Goal: Task Accomplishment & Management: Manage account settings

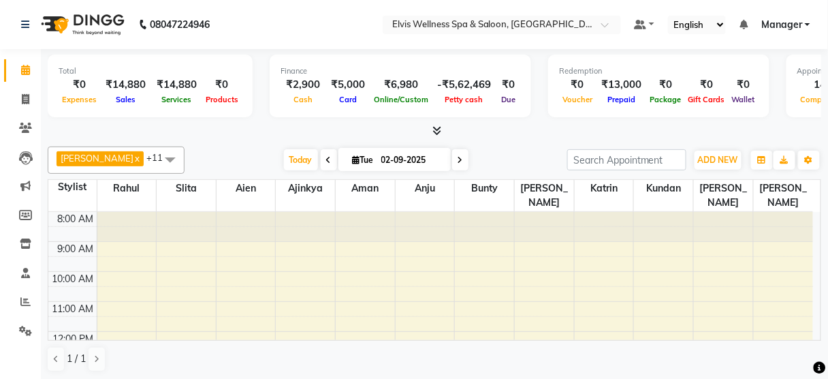
scroll to position [269, 0]
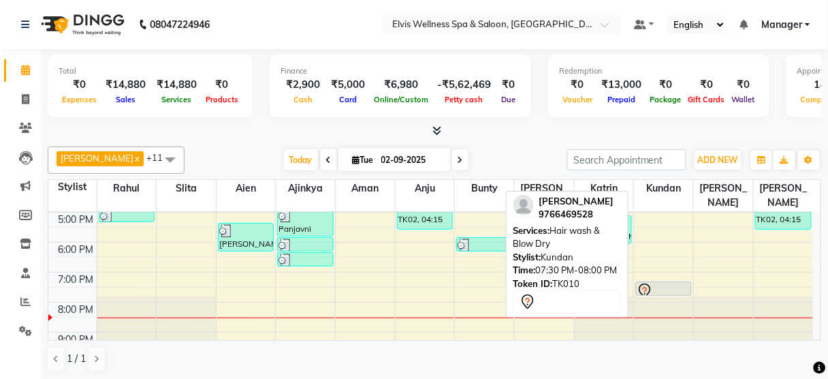
click at [660, 283] on div at bounding box center [664, 291] width 54 height 16
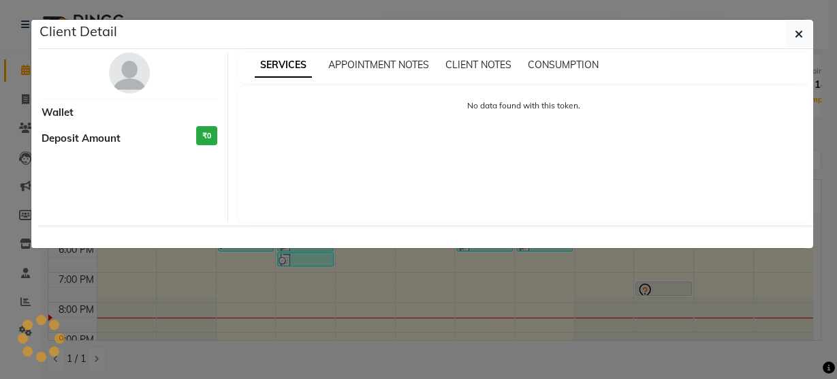
select select "7"
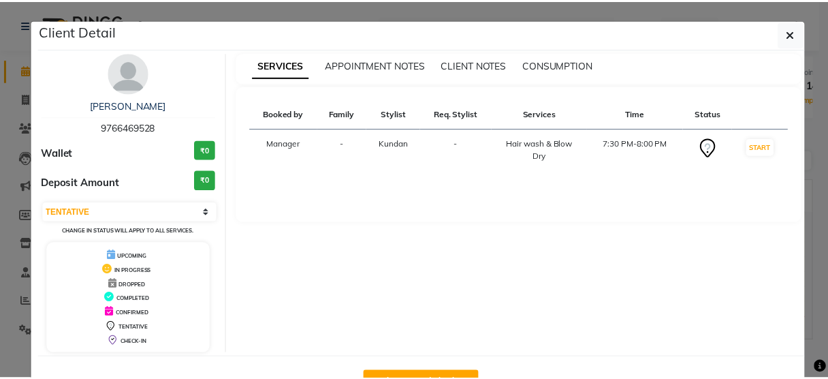
scroll to position [44, 0]
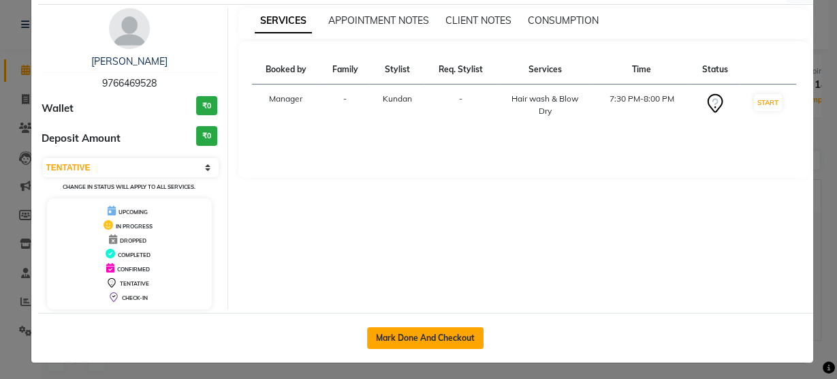
click at [429, 329] on button "Mark Done And Checkout" at bounding box center [425, 338] width 116 height 22
select select "service"
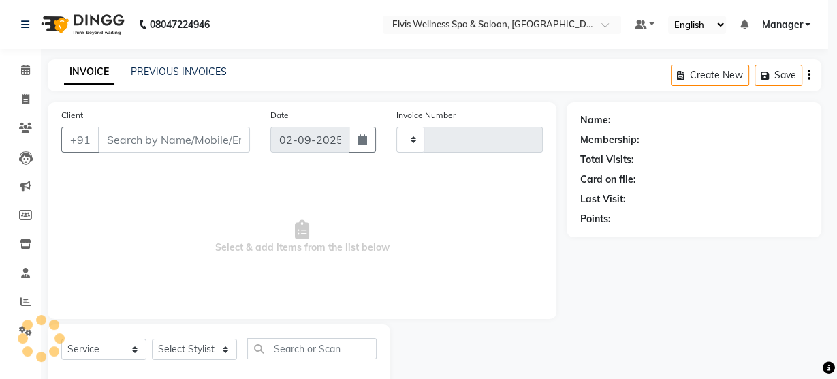
type input "2980"
select select "3"
select select "5733"
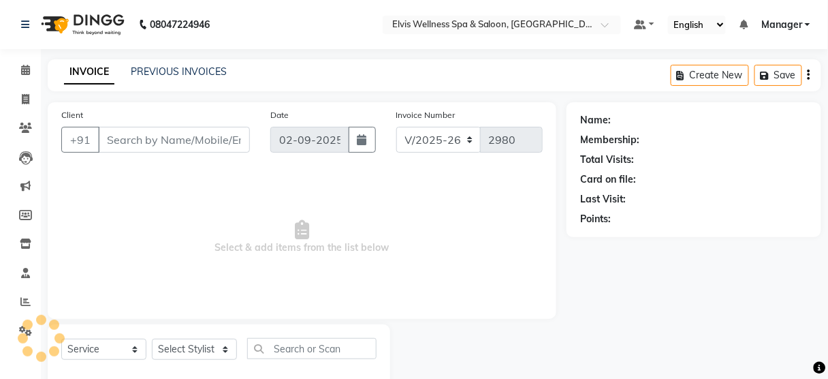
type input "9766469528"
select select "61557"
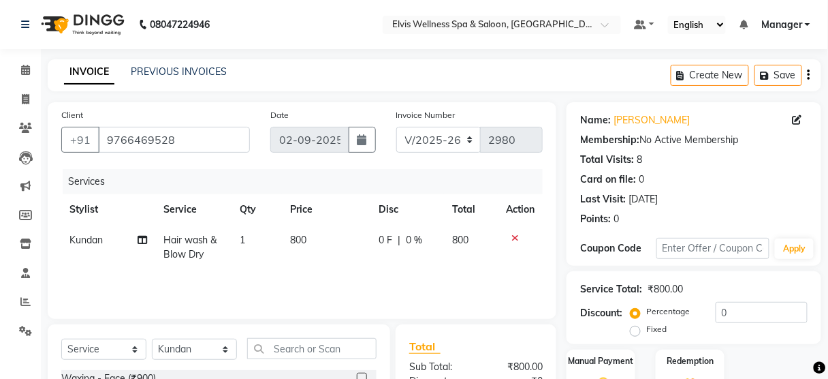
scroll to position [165, 0]
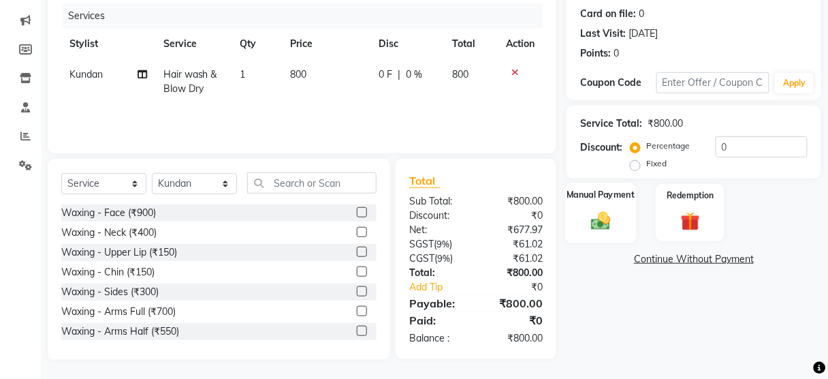
click at [592, 232] on div "Manual Payment" at bounding box center [601, 213] width 72 height 60
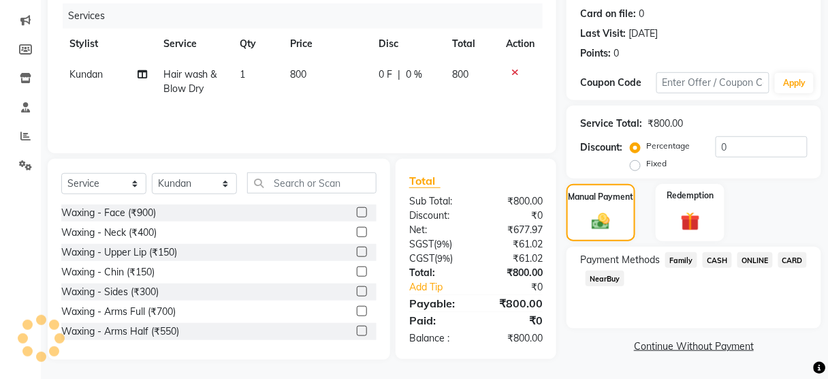
click at [759, 260] on span "ONLINE" at bounding box center [755, 260] width 35 height 16
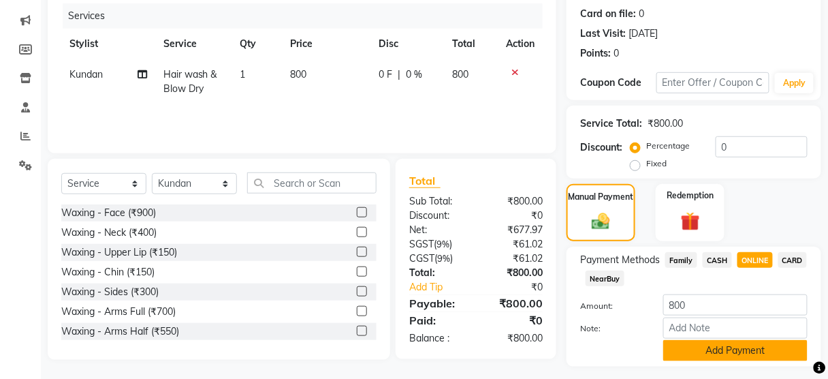
click at [737, 348] on button "Add Payment" at bounding box center [735, 350] width 144 height 21
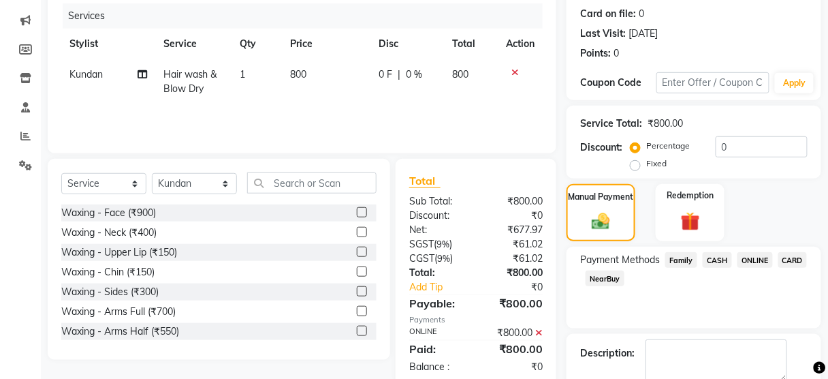
scroll to position [239, 0]
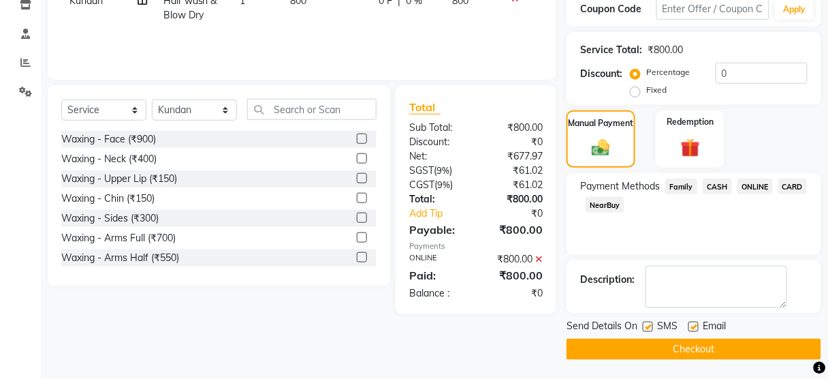
click at [650, 326] on label at bounding box center [648, 326] width 10 height 10
click at [650, 326] on input "checkbox" at bounding box center [647, 327] width 9 height 9
checkbox input "false"
click at [649, 358] on button "Checkout" at bounding box center [694, 348] width 255 height 21
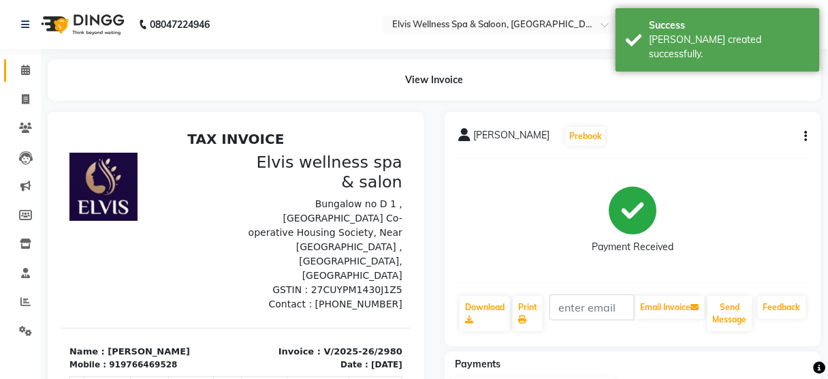
click at [27, 73] on icon at bounding box center [25, 70] width 9 height 10
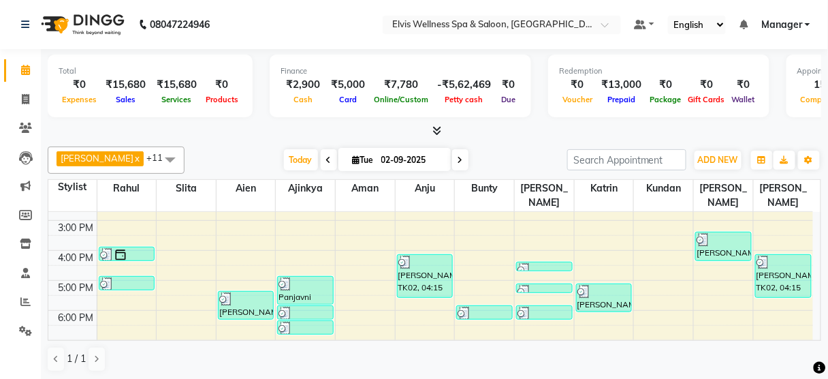
scroll to position [200, 0]
click at [27, 131] on icon at bounding box center [25, 128] width 13 height 10
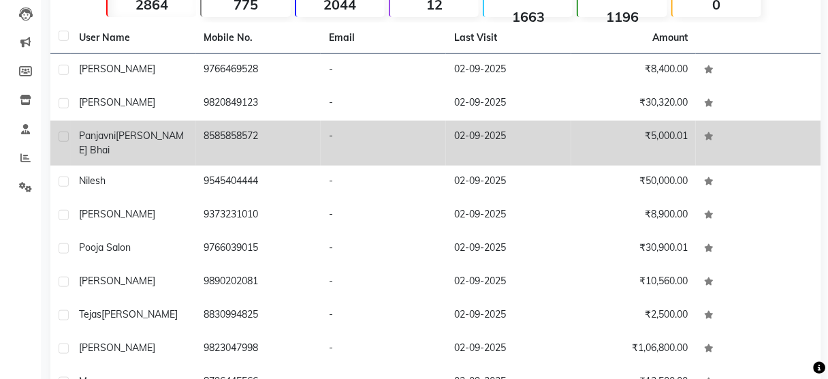
scroll to position [210, 0]
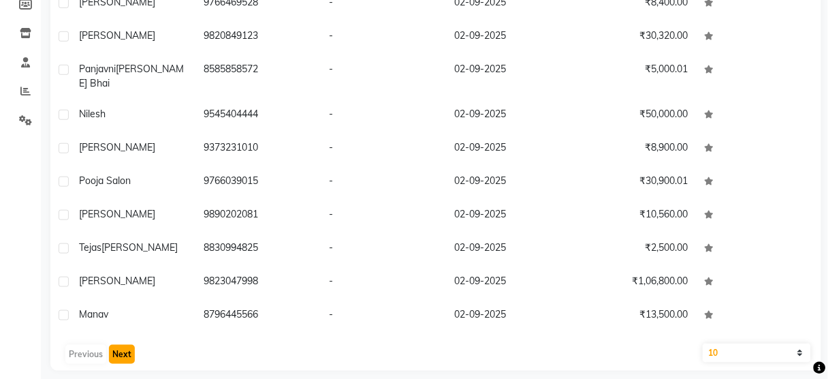
click at [112, 345] on button "Next" at bounding box center [122, 354] width 26 height 19
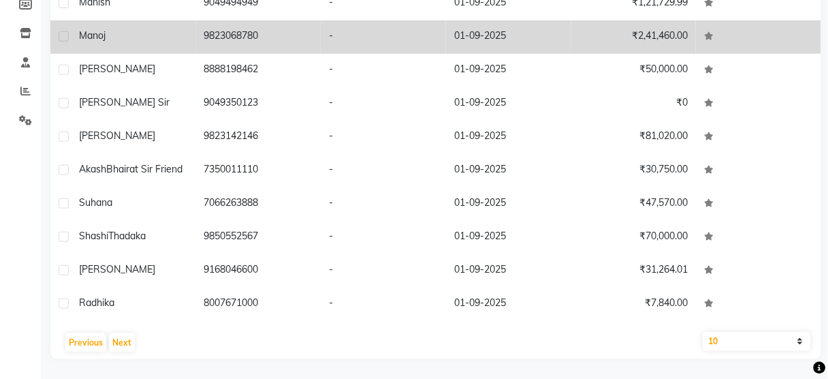
click at [227, 37] on td "9823068780" at bounding box center [258, 36] width 125 height 33
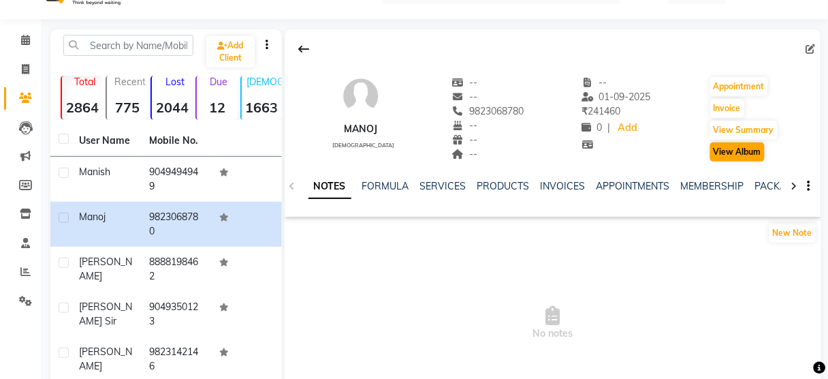
scroll to position [27, 0]
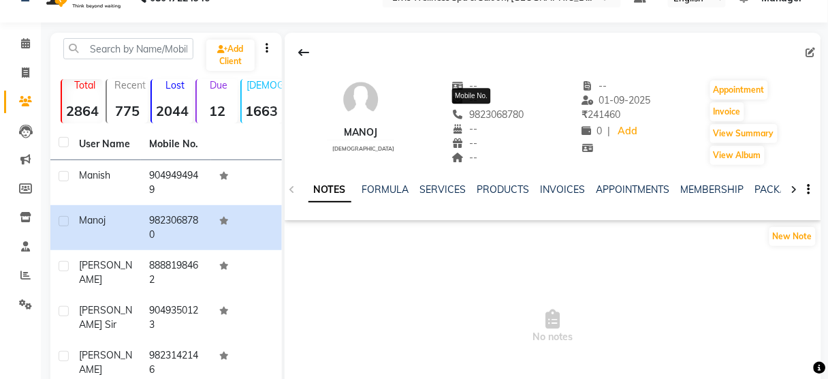
click at [492, 116] on span "9823068780" at bounding box center [488, 114] width 72 height 12
copy span "9823068780"
click at [763, 190] on link "PACKAGES" at bounding box center [780, 189] width 50 height 12
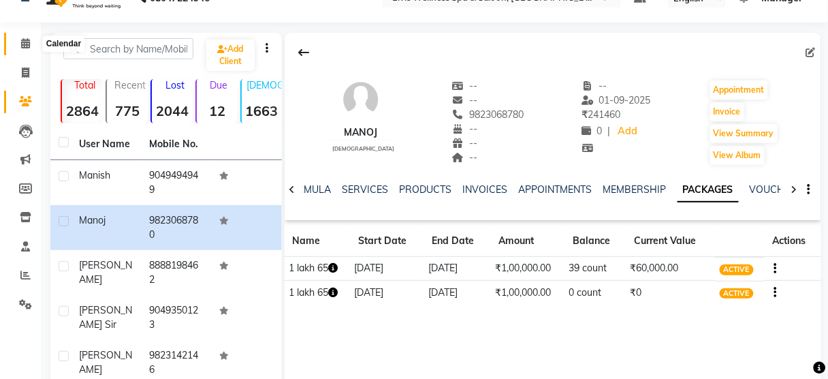
click at [22, 39] on icon at bounding box center [25, 43] width 9 height 10
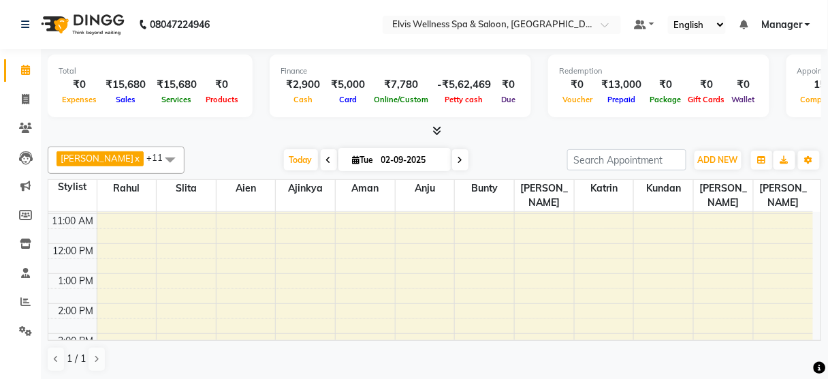
scroll to position [269, 0]
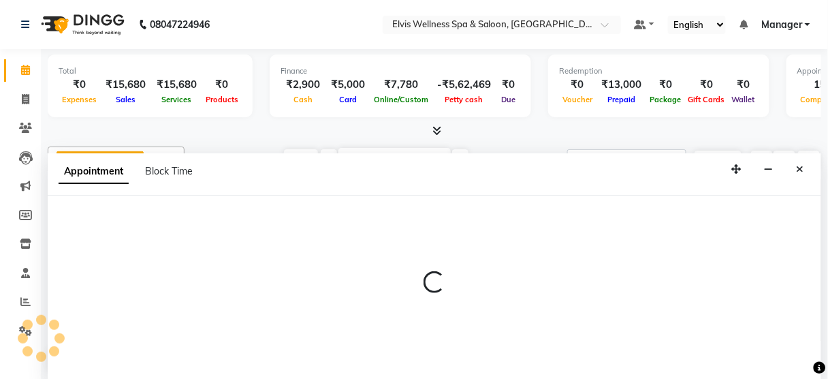
scroll to position [0, 0]
select select "67713"
select select "tentative"
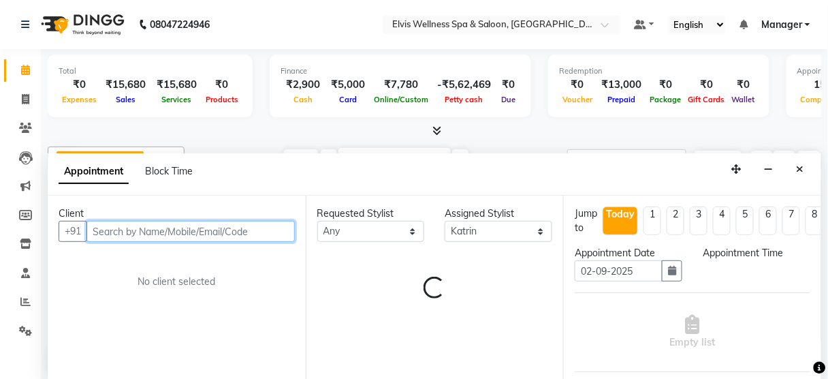
select select "1230"
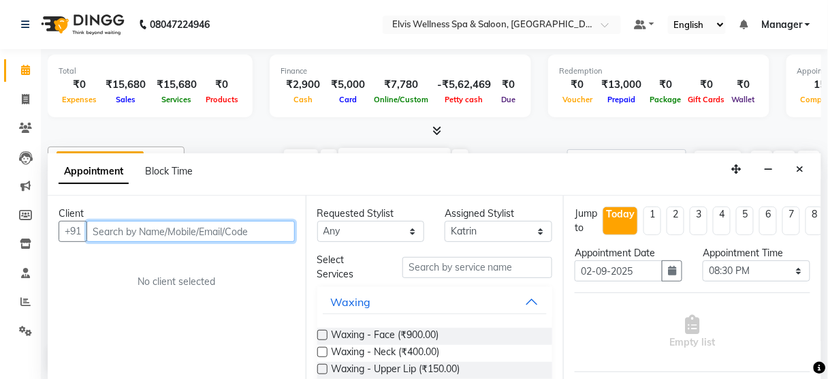
click at [103, 226] on input "text" at bounding box center [190, 231] width 208 height 21
paste input "9823068780"
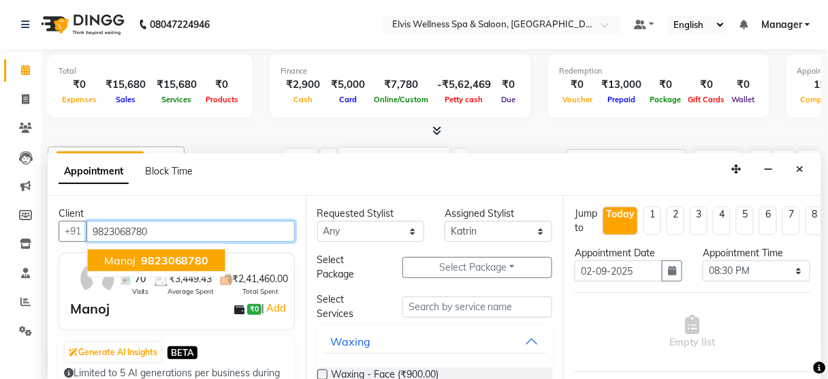
click at [146, 260] on span "9823068780" at bounding box center [175, 260] width 68 height 14
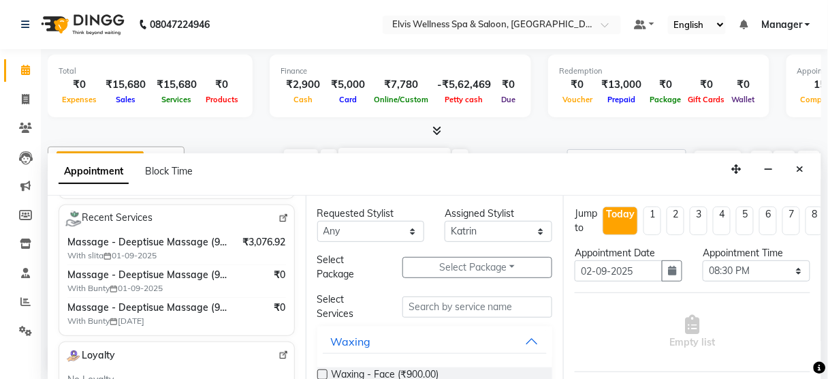
scroll to position [260, 0]
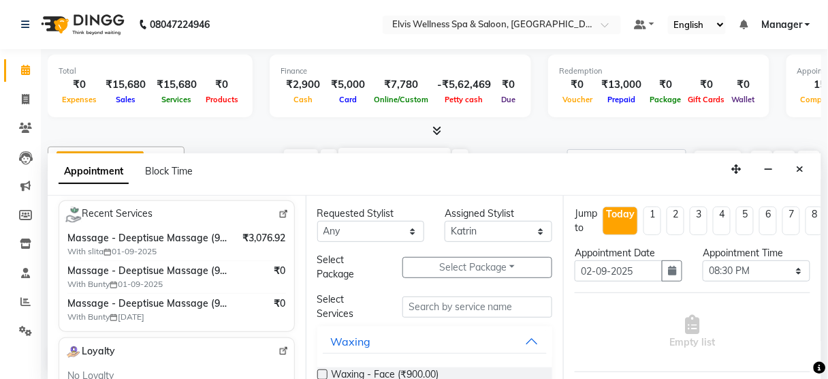
type input "9823068780"
click at [445, 300] on input "text" at bounding box center [477, 306] width 150 height 21
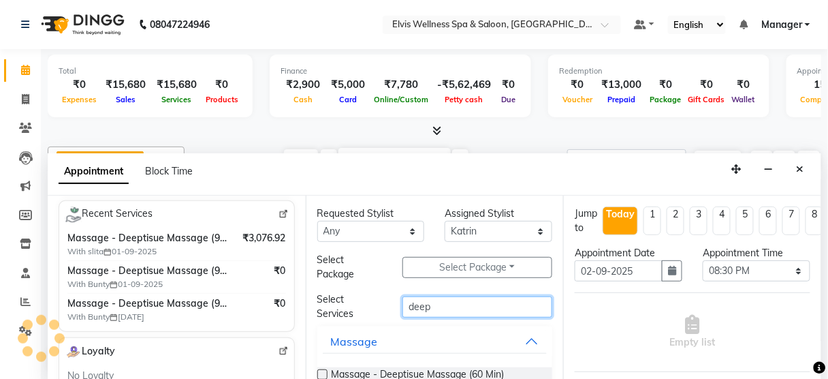
scroll to position [65, 0]
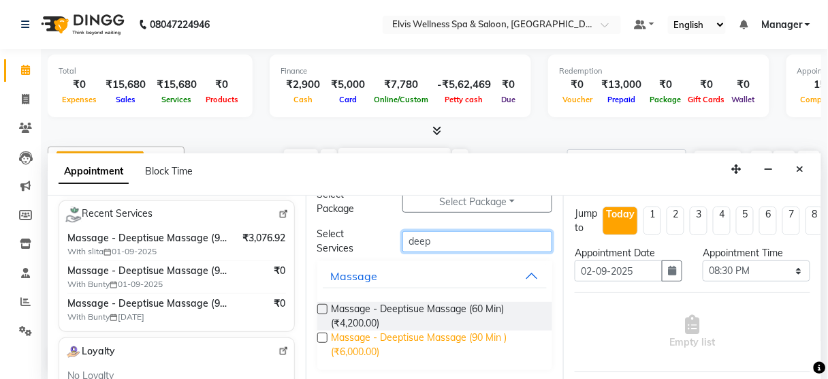
type input "deep"
click at [426, 336] on span "Massage - Deeptisue Massage (90 Min ) (₹6,000.00)" at bounding box center [437, 344] width 210 height 29
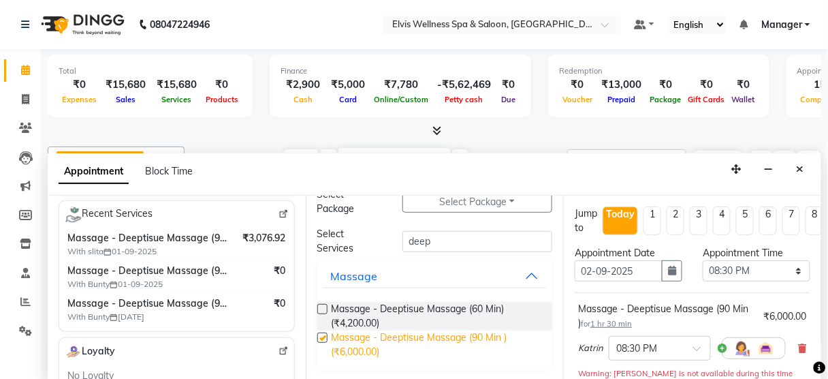
checkbox input "false"
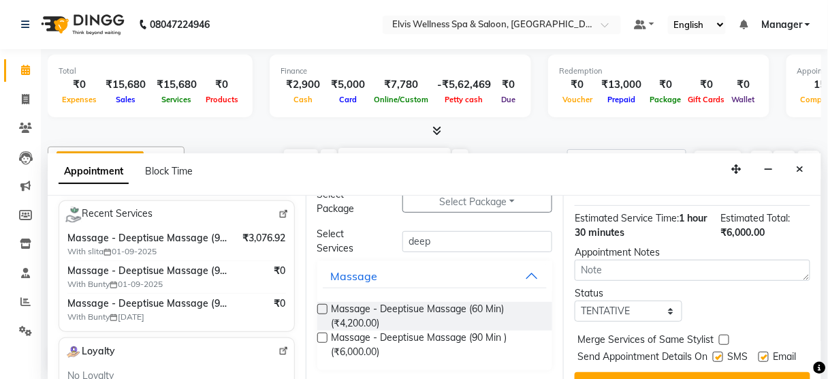
scroll to position [235, 0]
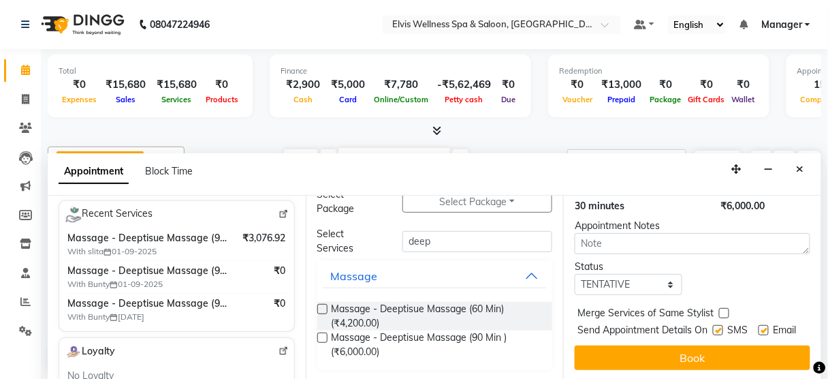
click at [717, 325] on label at bounding box center [718, 330] width 10 height 10
click at [717, 327] on input "checkbox" at bounding box center [717, 331] width 9 height 9
checkbox input "false"
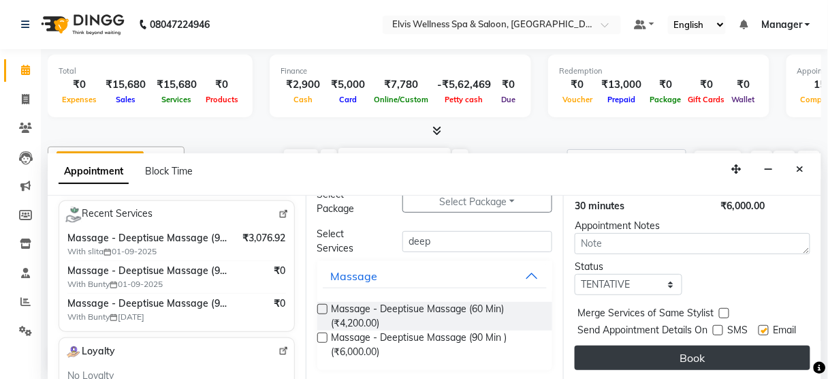
click at [664, 345] on button "Book" at bounding box center [693, 357] width 236 height 25
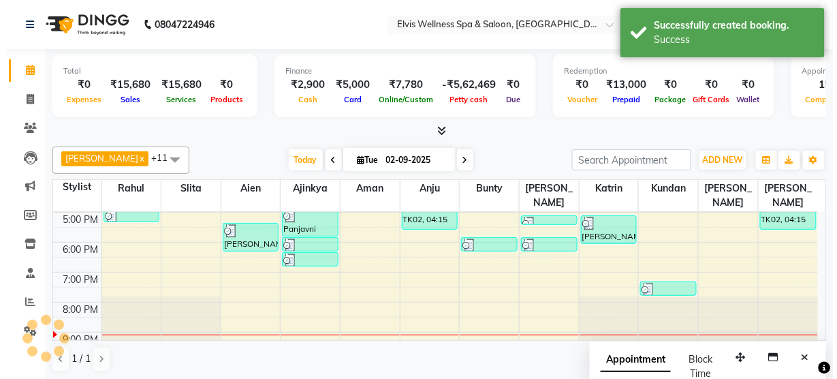
scroll to position [0, 0]
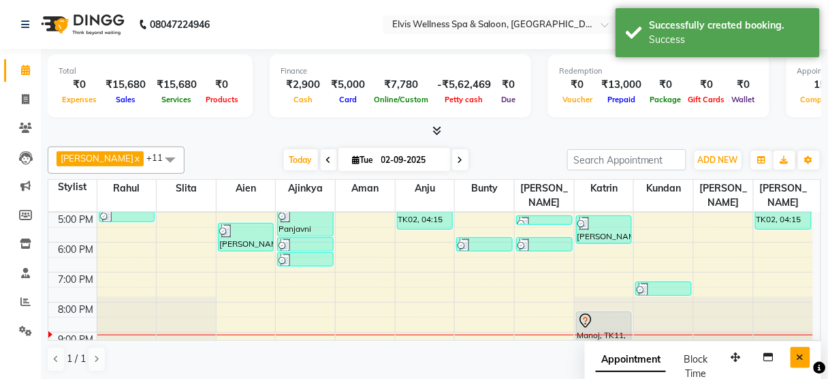
click at [804, 352] on icon "Close" at bounding box center [800, 357] width 7 height 10
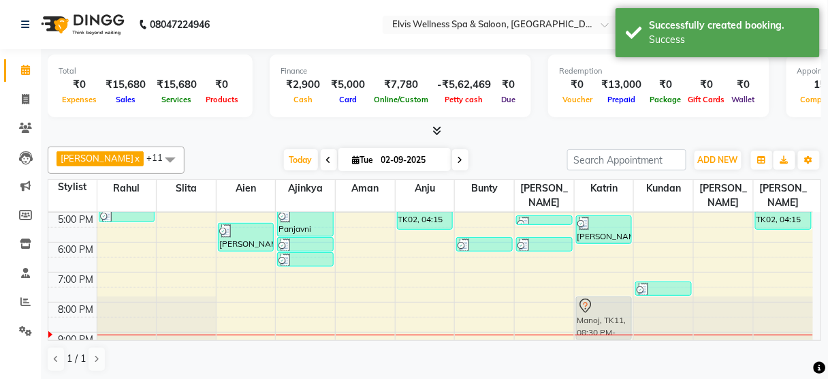
drag, startPoint x: 615, startPoint y: 297, endPoint x: 609, endPoint y: 286, distance: 12.2
click at [609, 286] on div "[PERSON_NAME], TK05, 05:15 PM-06:15 PM, Massage - Swedish Massage (60 Min) Mano…" at bounding box center [604, 152] width 59 height 419
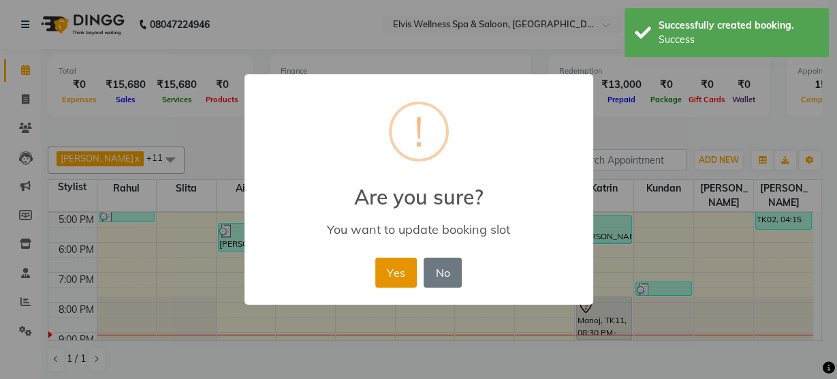
click at [382, 271] on button "Yes" at bounding box center [396, 272] width 42 height 30
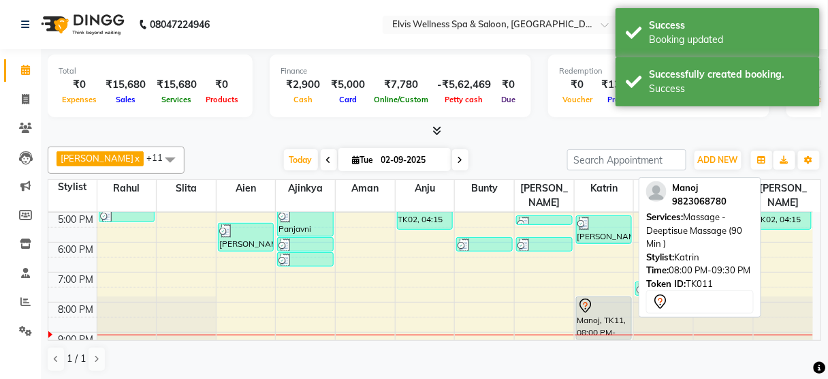
click at [606, 298] on div at bounding box center [604, 306] width 54 height 16
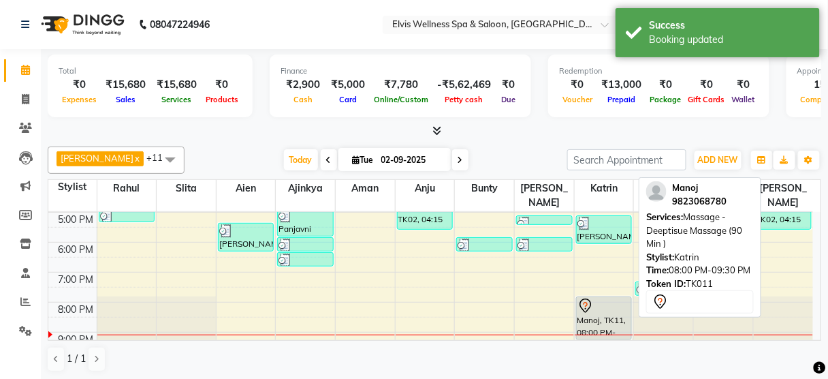
click at [606, 298] on div at bounding box center [604, 306] width 54 height 16
select select "7"
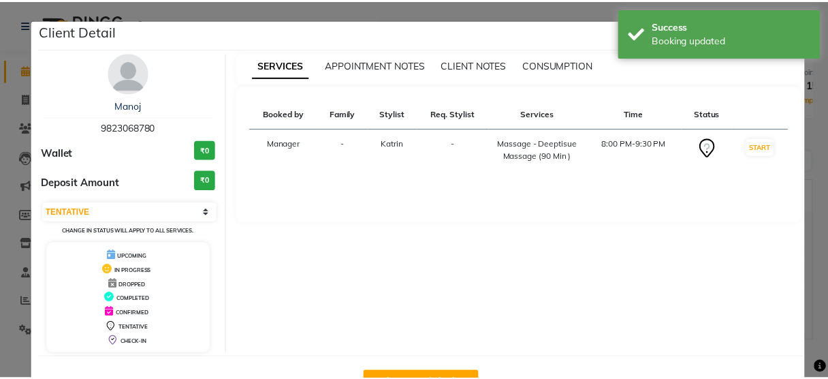
scroll to position [44, 0]
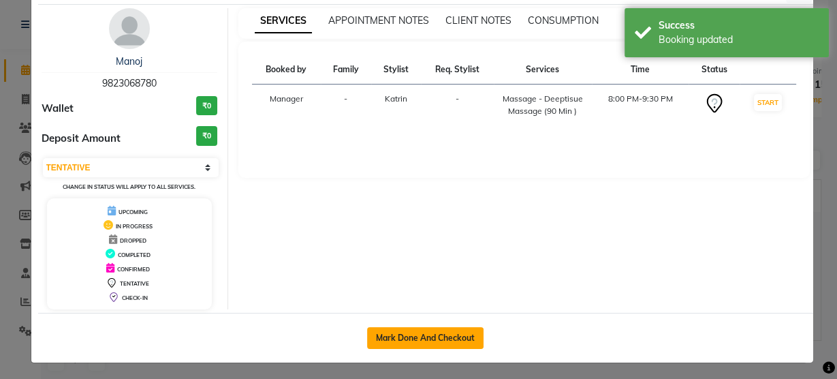
click at [415, 332] on button "Mark Done And Checkout" at bounding box center [425, 338] width 116 height 22
select select "service"
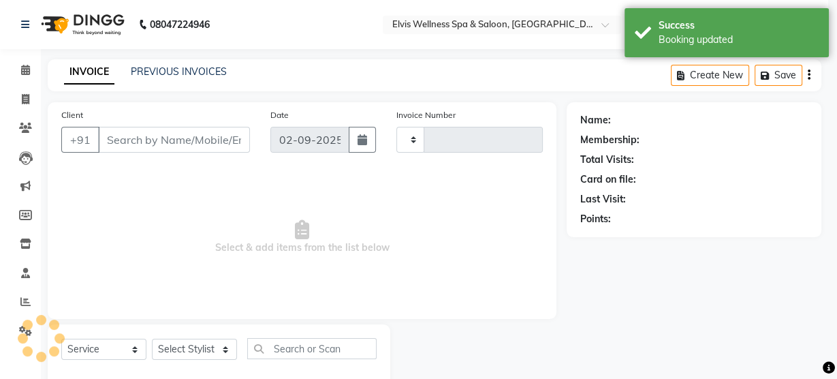
type input "2981"
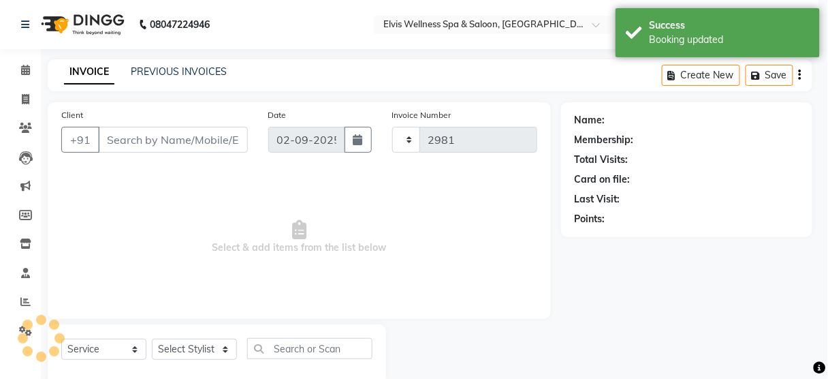
select select "5733"
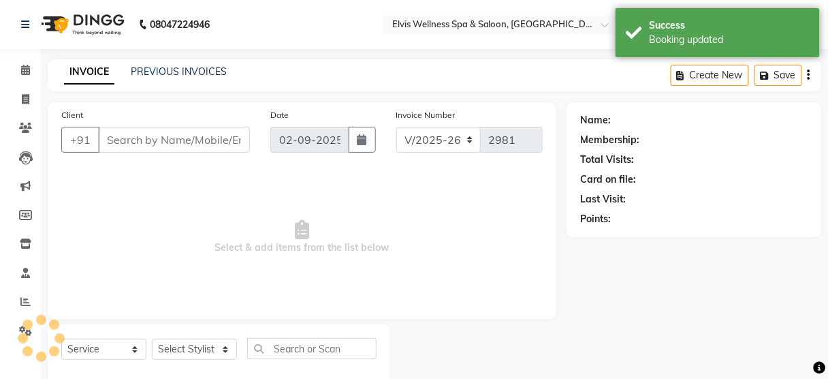
type input "9823068780"
select select "67713"
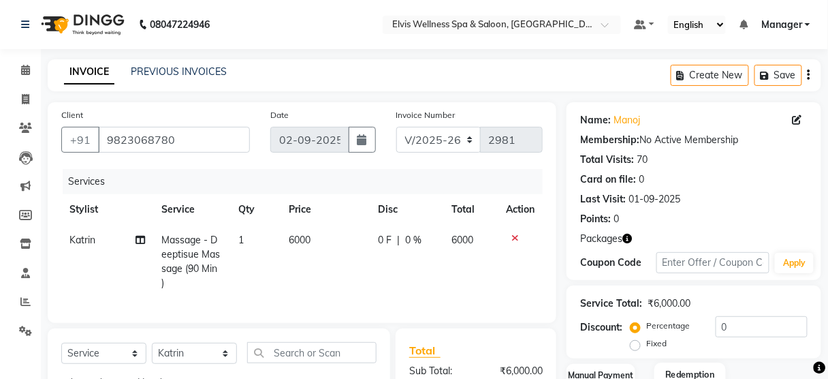
scroll to position [164, 0]
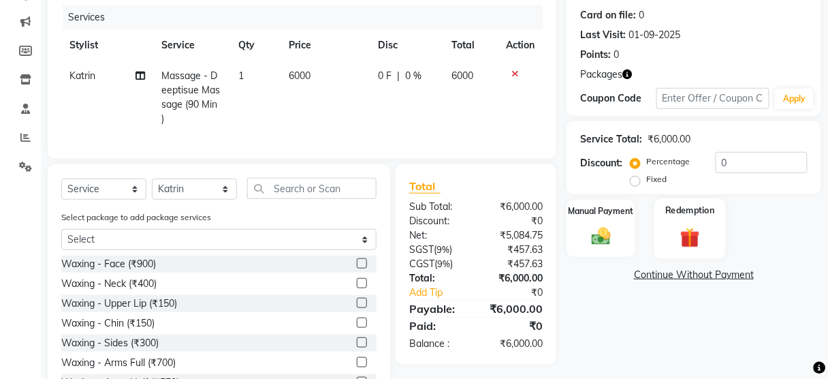
click at [690, 221] on div "Redemption" at bounding box center [690, 228] width 72 height 60
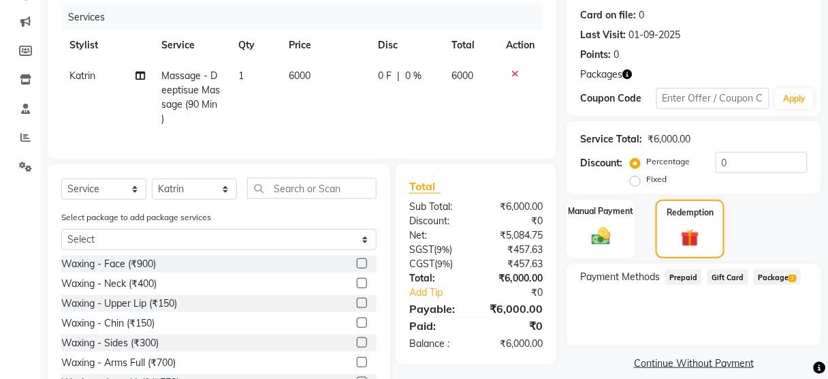
click at [783, 276] on span "Package 2" at bounding box center [777, 277] width 47 height 16
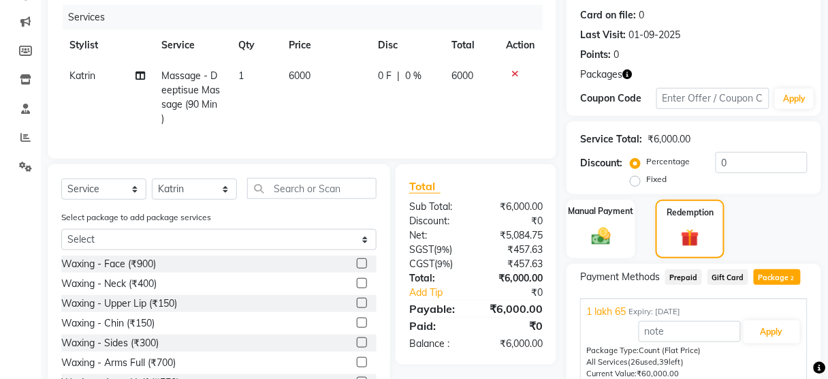
scroll to position [255, 0]
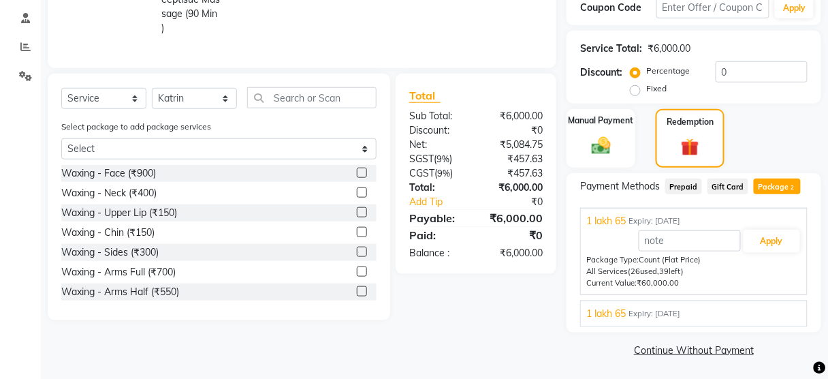
click at [725, 308] on div "1 lakh 65 Expiry: [DATE]" at bounding box center [693, 313] width 215 height 14
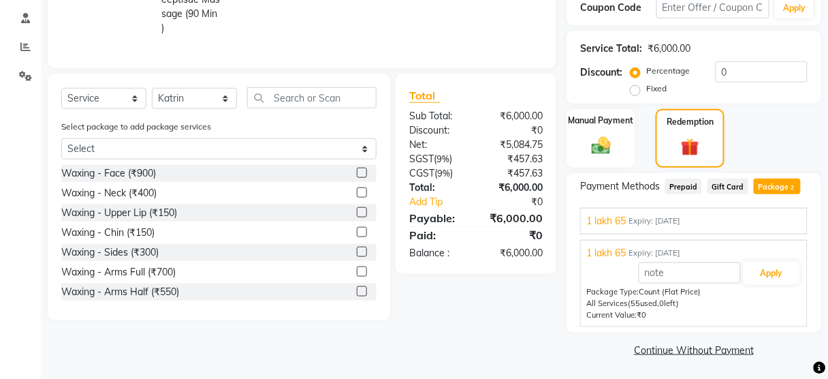
click at [719, 225] on div "1 lakh 65 Expiry: [DATE]" at bounding box center [693, 221] width 215 height 14
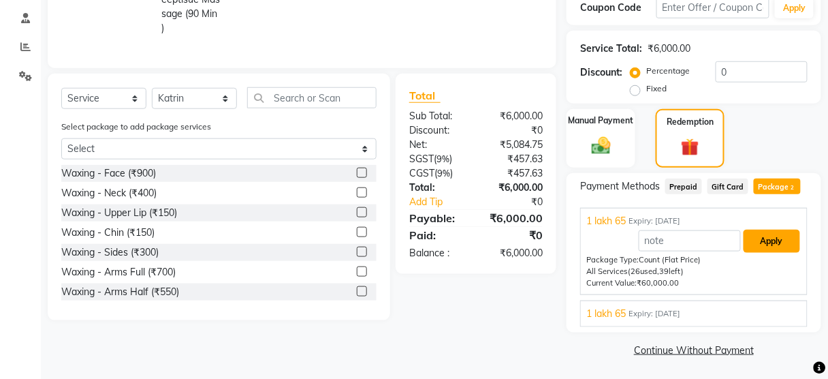
click at [772, 243] on button "Apply" at bounding box center [772, 240] width 57 height 23
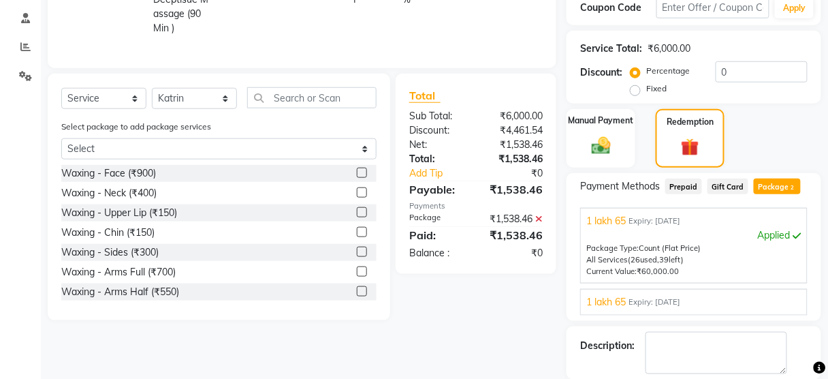
scroll to position [319, 0]
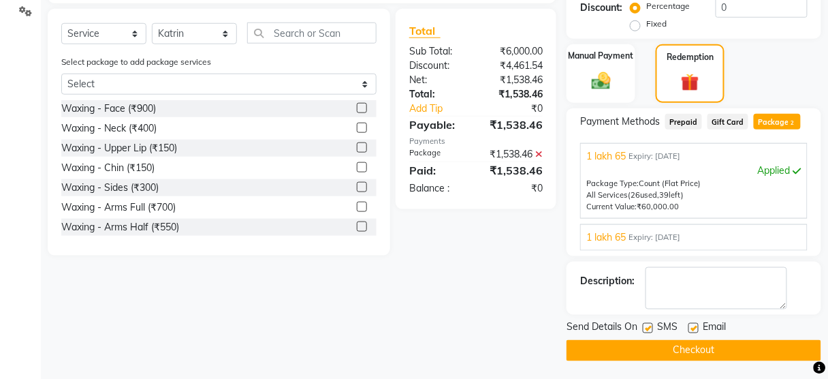
click at [649, 324] on label at bounding box center [648, 328] width 10 height 10
click at [649, 324] on input "checkbox" at bounding box center [647, 328] width 9 height 9
checkbox input "false"
click at [646, 349] on button "Checkout" at bounding box center [694, 350] width 255 height 21
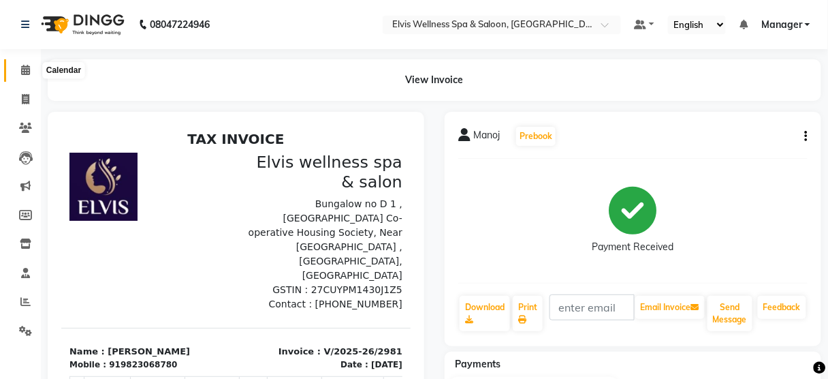
click at [27, 76] on span at bounding box center [26, 71] width 24 height 16
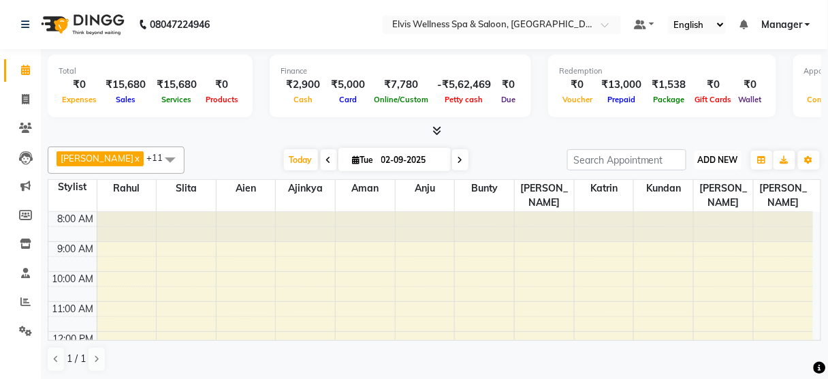
click at [724, 160] on span "ADD NEW" at bounding box center [718, 160] width 40 height 10
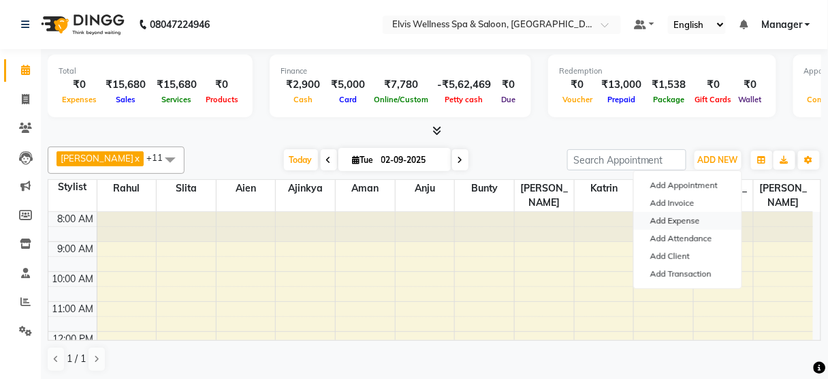
click at [678, 222] on link "Add Expense" at bounding box center [688, 221] width 108 height 18
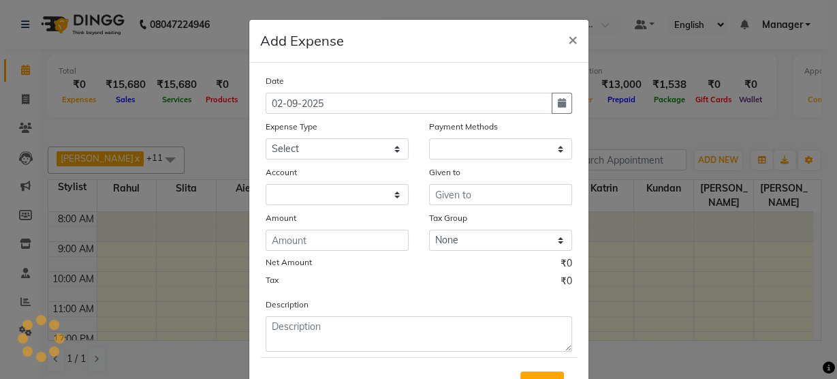
select select "1"
select select "4688"
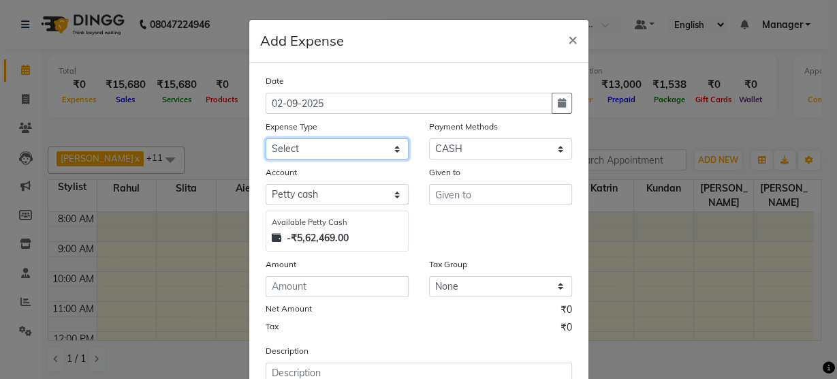
click at [294, 144] on select "Select Advance Salary [PERSON_NAME] Carpainter Amma Bungalow Rent Cash Deposite…" at bounding box center [337, 148] width 143 height 21
select select "13680"
click at [266, 138] on select "Select Advance Salary [PERSON_NAME] Carpainter Amma Bungalow Rent Cash Deposite…" at bounding box center [337, 148] width 143 height 21
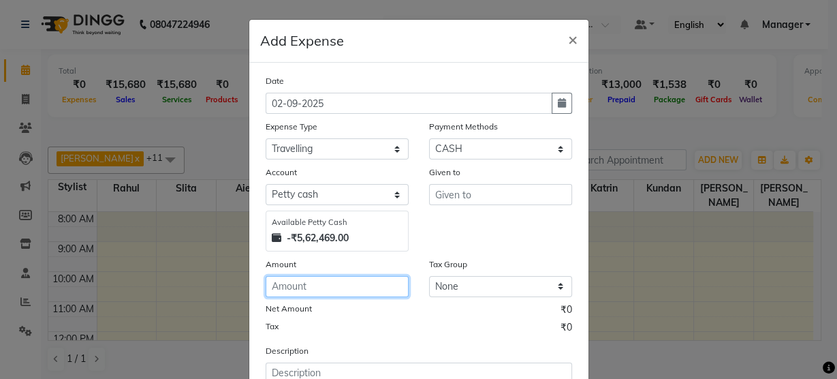
click at [288, 290] on input "number" at bounding box center [337, 286] width 143 height 21
type input "100"
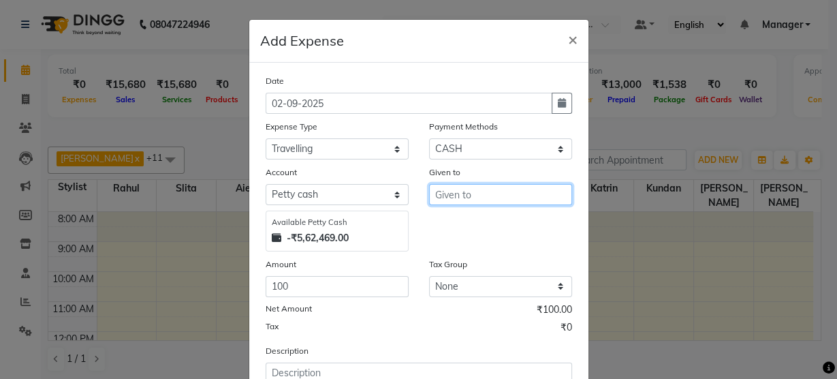
click at [449, 190] on input "text" at bounding box center [500, 194] width 143 height 21
click at [465, 217] on ngb-highlight "Ku ndan" at bounding box center [465, 224] width 40 height 14
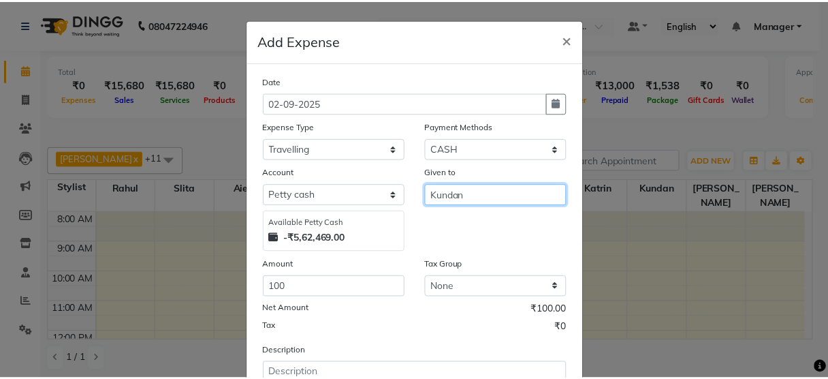
scroll to position [106, 0]
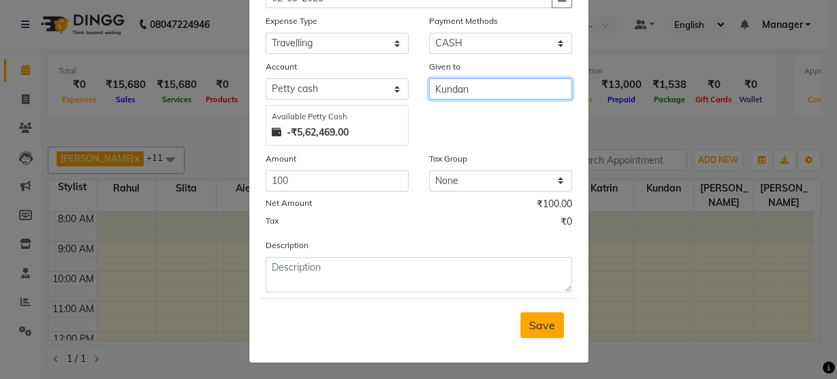
type input "Kundan"
click at [541, 324] on span "Save" at bounding box center [542, 325] width 26 height 14
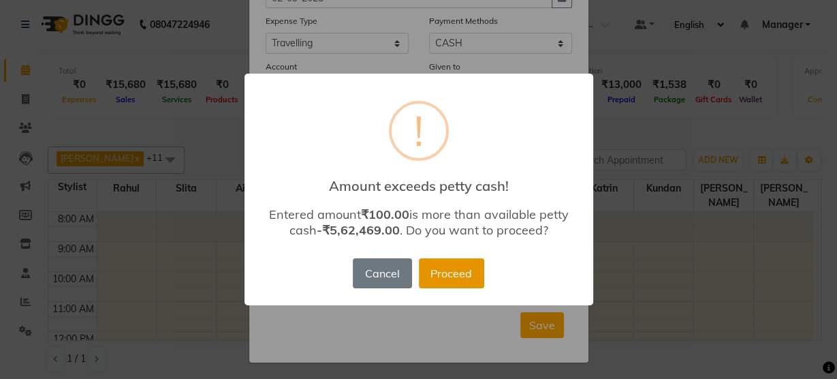
click at [452, 269] on button "Proceed" at bounding box center [451, 273] width 65 height 30
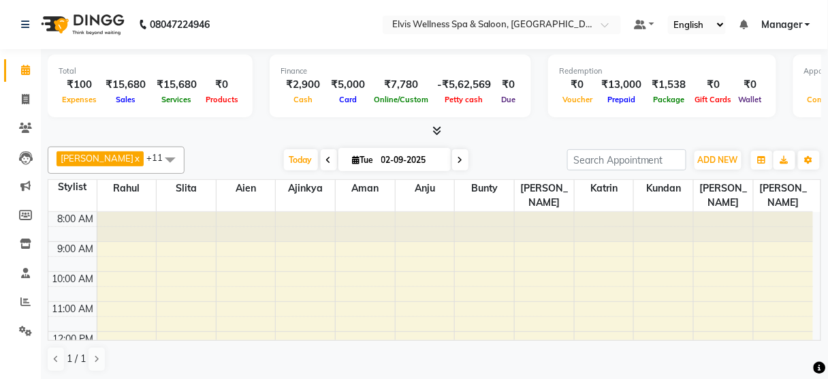
click at [326, 160] on icon at bounding box center [328, 160] width 5 height 8
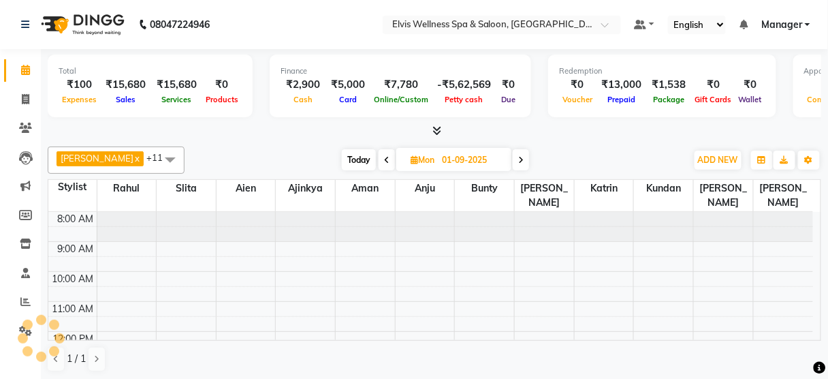
scroll to position [269, 0]
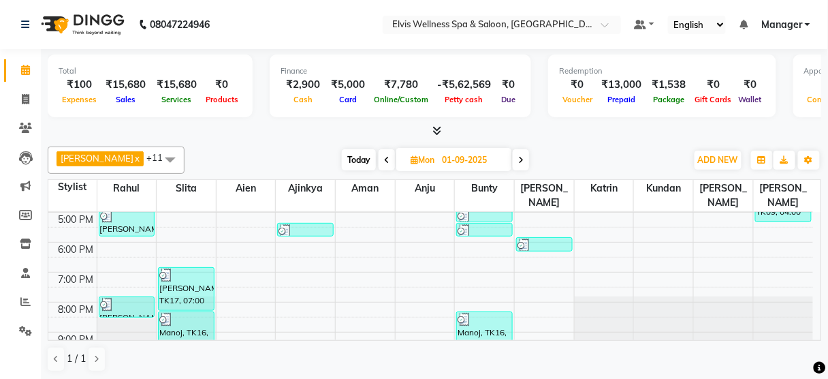
click at [282, 31] on nav "08047224946 Select Location × Elvis Wellness Spa & Saloon, Kalyaninagar Central…" at bounding box center [414, 24] width 828 height 49
click at [518, 161] on icon at bounding box center [520, 160] width 5 height 8
type input "02-09-2025"
